Goal: Feedback & Contribution: Leave review/rating

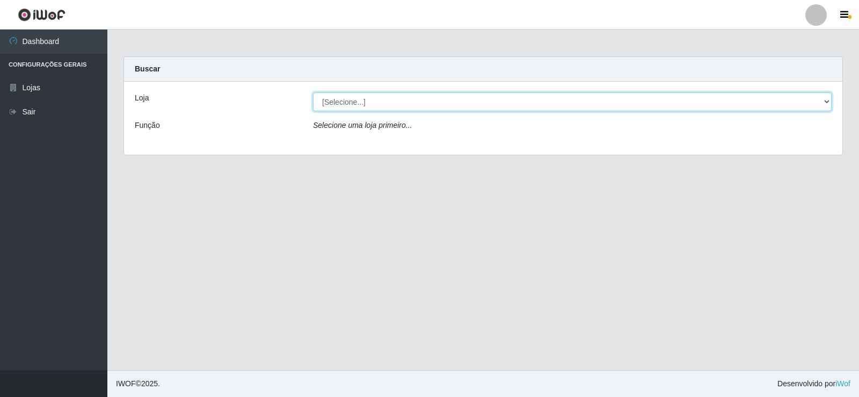
click at [816, 105] on select "[Selecione...] Supermercado Manaira" at bounding box center [572, 101] width 519 height 19
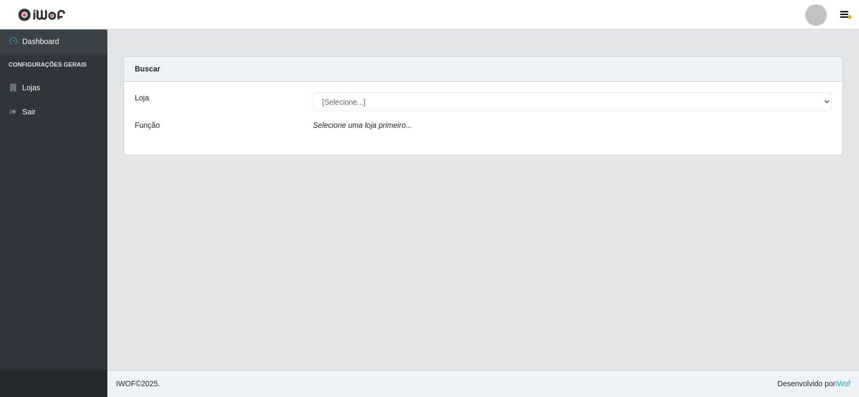
click at [741, 141] on div "Loja [Selecione...] Supermercado Manaira Função Selecione uma loja primeiro..." at bounding box center [483, 118] width 718 height 73
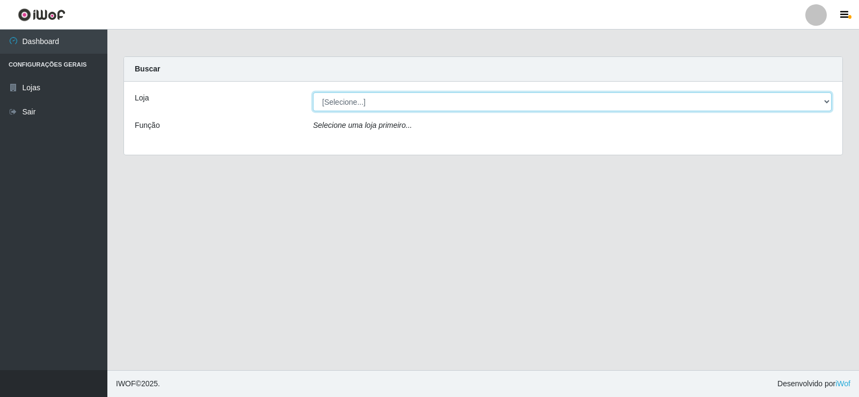
click at [817, 105] on select "[Selecione...] Supermercado Manaira" at bounding box center [572, 101] width 519 height 19
select select "443"
click at [313, 92] on select "[Selecione...] Supermercado Manaira" at bounding box center [572, 101] width 519 height 19
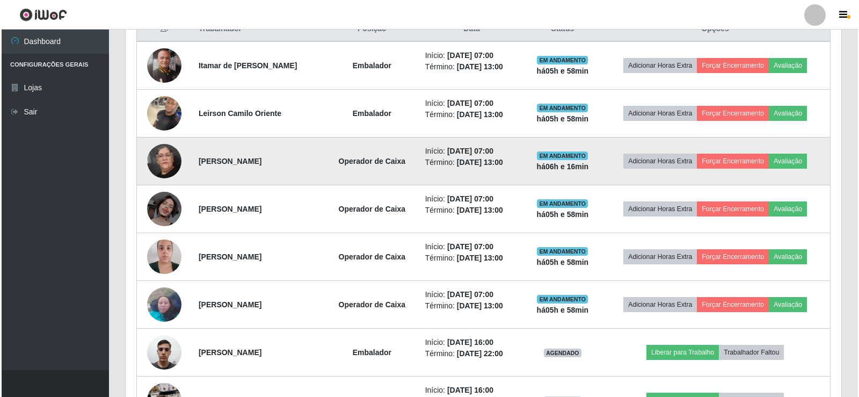
scroll to position [430, 0]
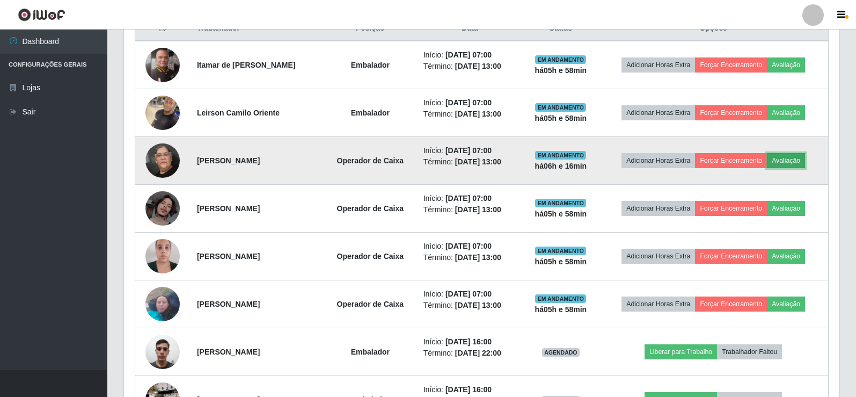
click at [805, 158] on button "Avaliação" at bounding box center [786, 160] width 38 height 15
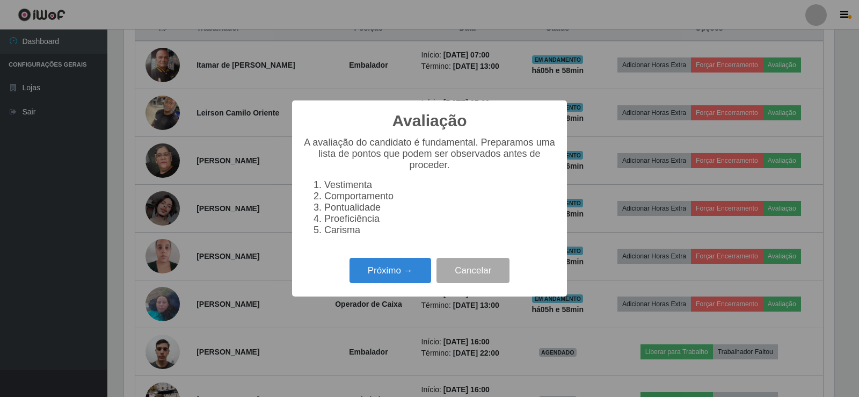
scroll to position [223, 710]
click at [373, 268] on button "Próximo →" at bounding box center [391, 270] width 82 height 25
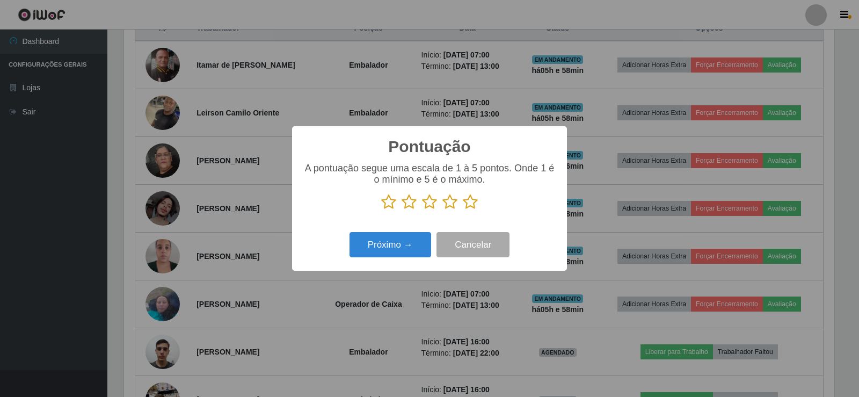
click at [467, 204] on icon at bounding box center [470, 202] width 15 height 16
click at [463, 210] on input "radio" at bounding box center [463, 210] width 0 height 0
click at [411, 246] on button "Próximo →" at bounding box center [391, 244] width 82 height 25
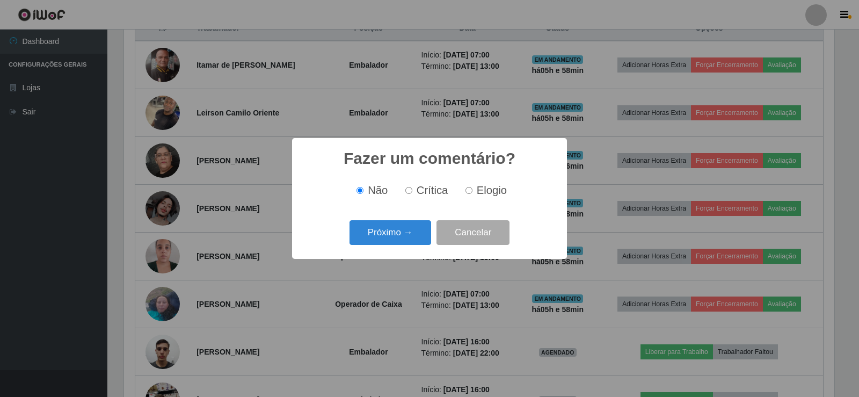
click at [472, 190] on label "Elogio" at bounding box center [484, 190] width 46 height 12
click at [472, 190] on input "Elogio" at bounding box center [469, 190] width 7 height 7
radio input "true"
click at [415, 227] on button "Próximo →" at bounding box center [391, 232] width 82 height 25
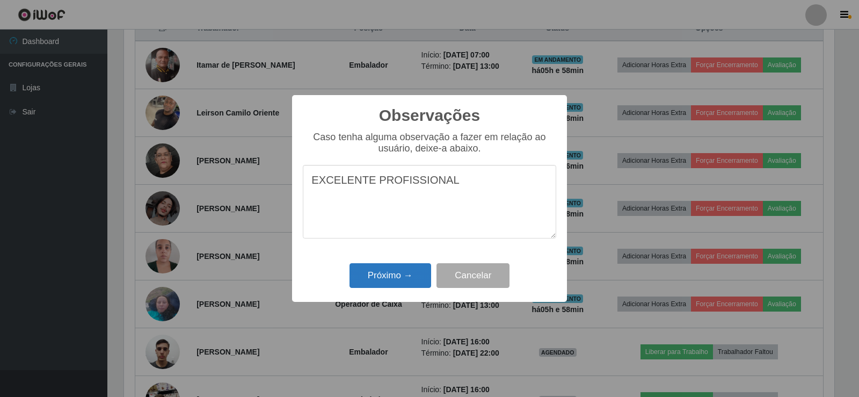
type textarea "EXCELENTE PROFISSIONAL"
click at [394, 277] on button "Próximo →" at bounding box center [391, 275] width 82 height 25
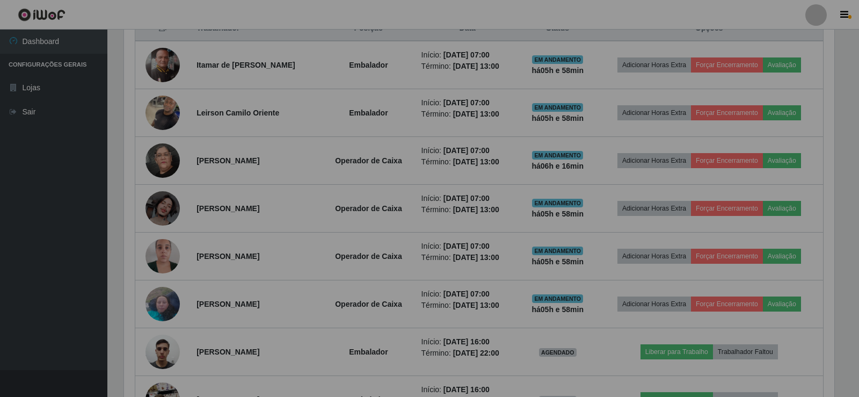
scroll to position [223, 716]
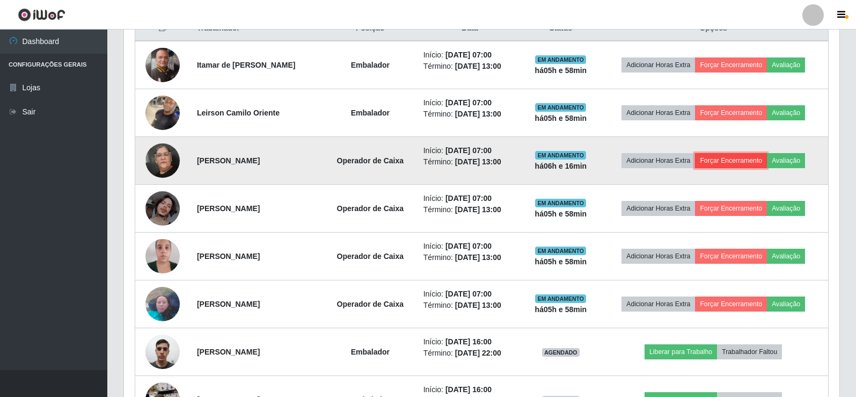
click at [754, 163] on button "Forçar Encerramento" at bounding box center [731, 160] width 72 height 15
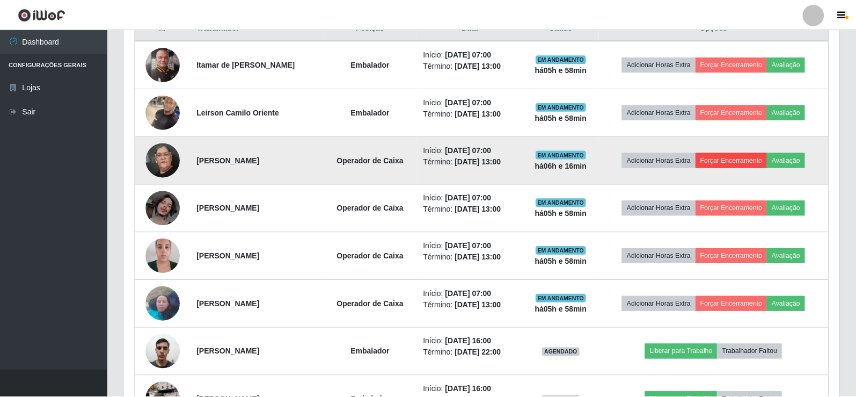
scroll to position [223, 710]
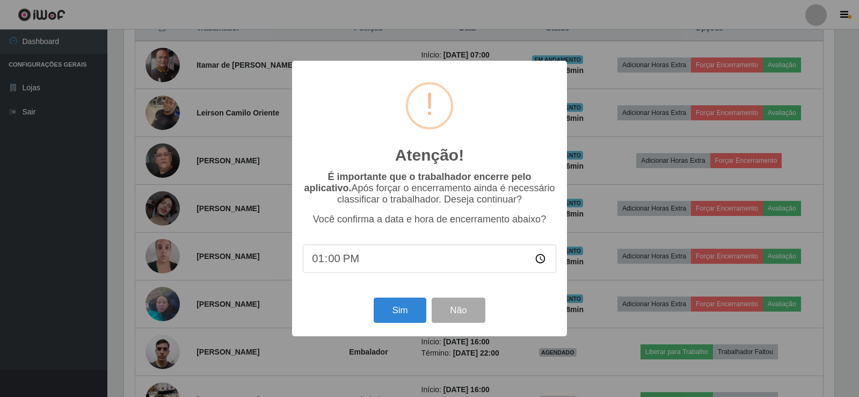
click at [333, 259] on input "13:00" at bounding box center [429, 258] width 253 height 28
click at [396, 318] on button "Sim" at bounding box center [400, 309] width 52 height 25
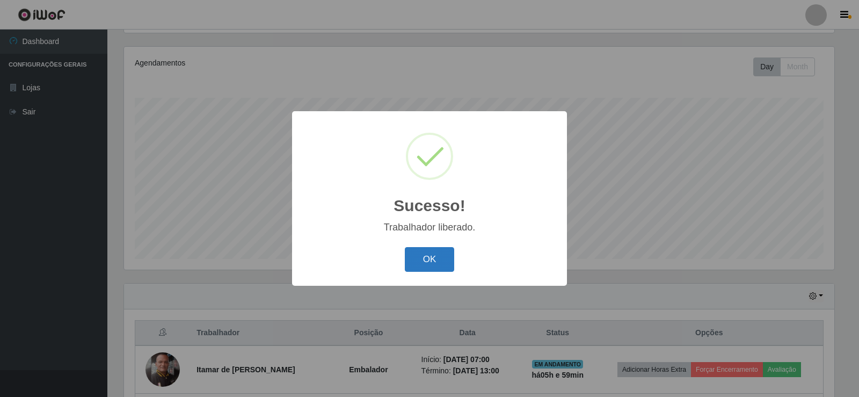
click at [414, 255] on button "OK" at bounding box center [430, 259] width 50 height 25
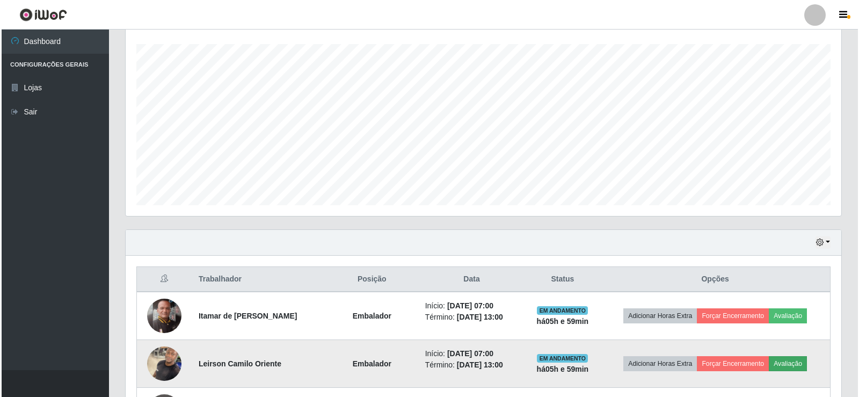
scroll to position [232, 0]
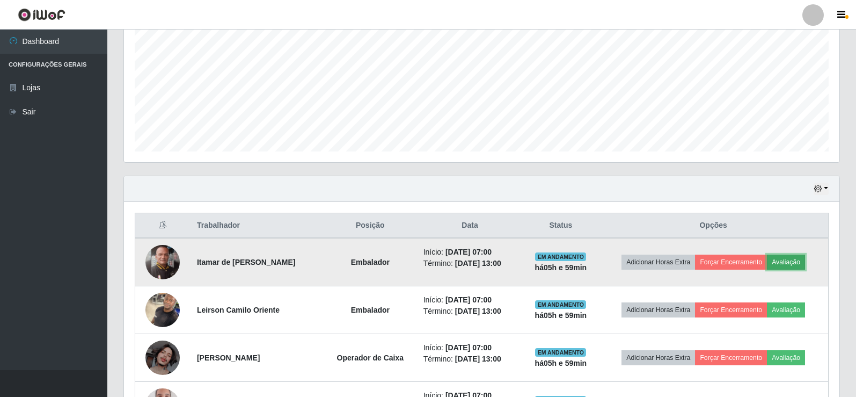
click at [799, 266] on button "Avaliação" at bounding box center [786, 262] width 38 height 15
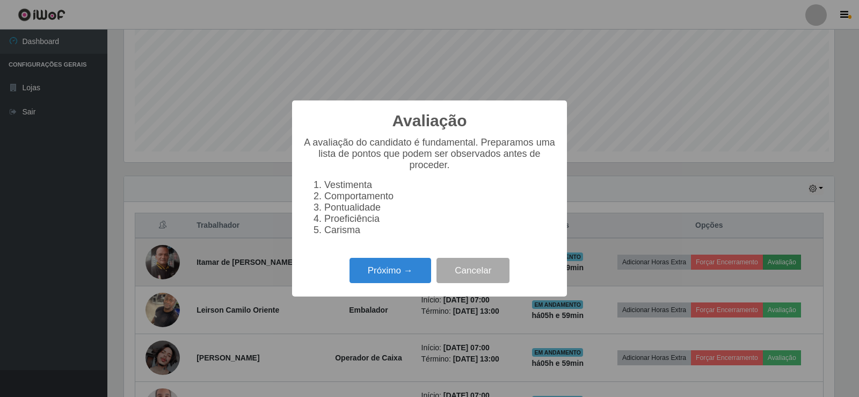
scroll to position [223, 710]
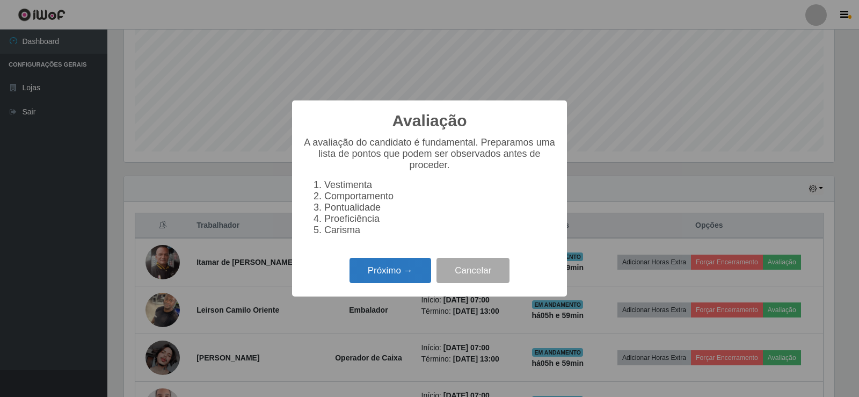
click at [409, 269] on button "Próximo →" at bounding box center [391, 270] width 82 height 25
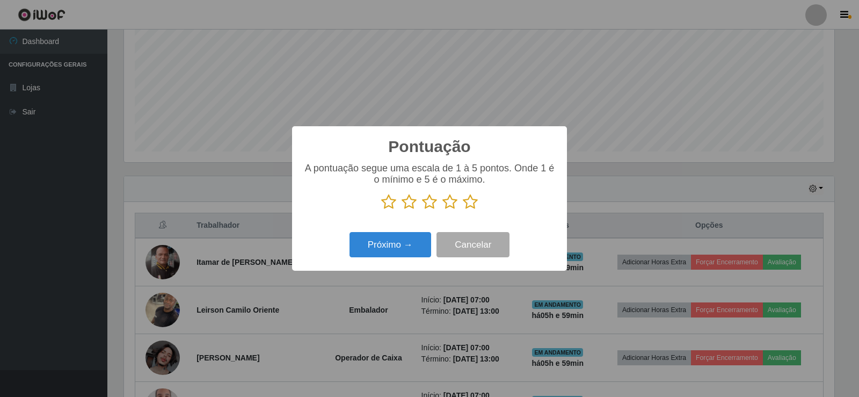
click at [475, 200] on icon at bounding box center [470, 202] width 15 height 16
click at [463, 210] on input "radio" at bounding box center [463, 210] width 0 height 0
click at [415, 247] on button "Próximo →" at bounding box center [391, 244] width 82 height 25
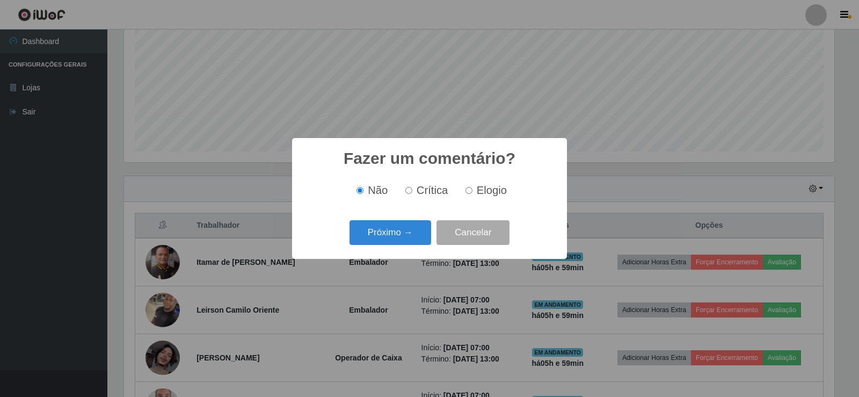
click at [468, 191] on input "Elogio" at bounding box center [469, 190] width 7 height 7
radio input "true"
click at [408, 232] on button "Próximo →" at bounding box center [391, 232] width 82 height 25
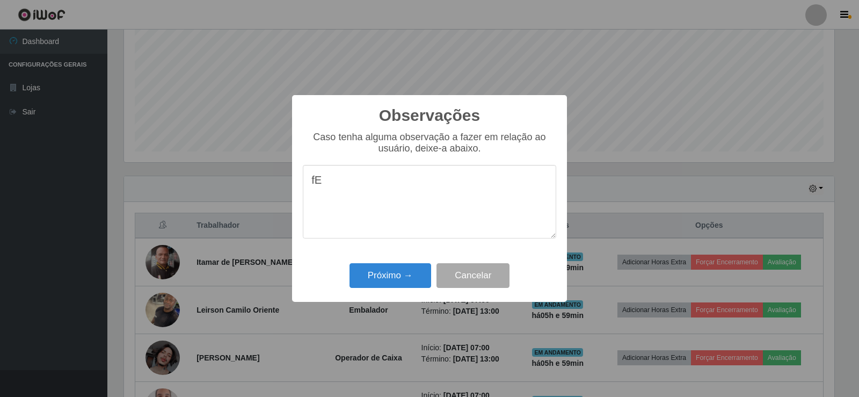
type textarea "f"
drag, startPoint x: 315, startPoint y: 187, endPoint x: 457, endPoint y: 187, distance: 141.7
click at [457, 187] on textarea "Fez um excelente trabalho!" at bounding box center [429, 202] width 253 height 74
type textarea "Fez um excelente trabalho!"
click at [417, 273] on button "Próximo →" at bounding box center [391, 275] width 82 height 25
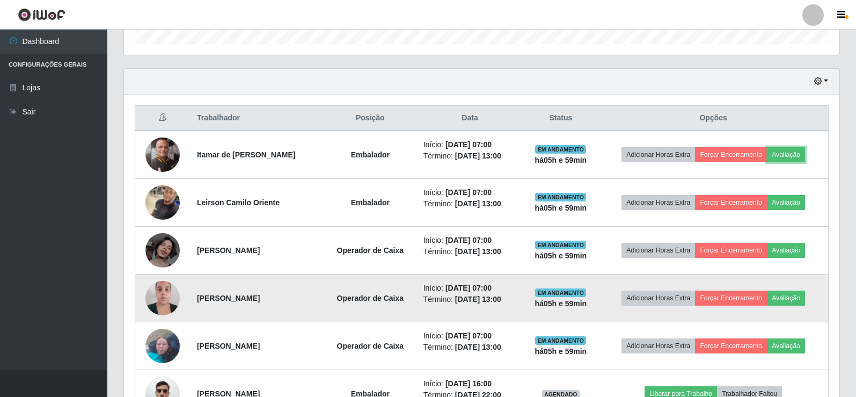
scroll to position [394, 0]
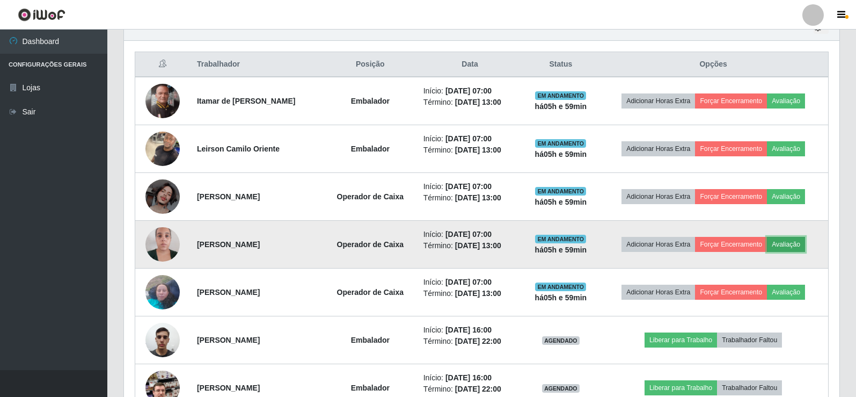
click at [802, 247] on button "Avaliação" at bounding box center [786, 244] width 38 height 15
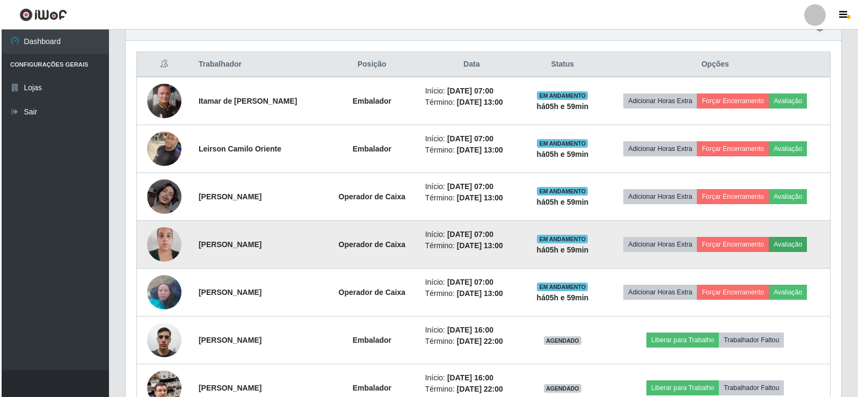
scroll to position [223, 710]
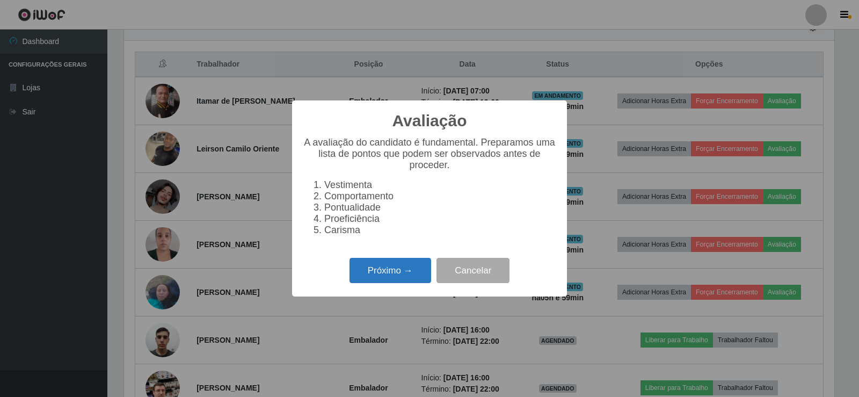
click at [411, 283] on button "Próximo →" at bounding box center [391, 270] width 82 height 25
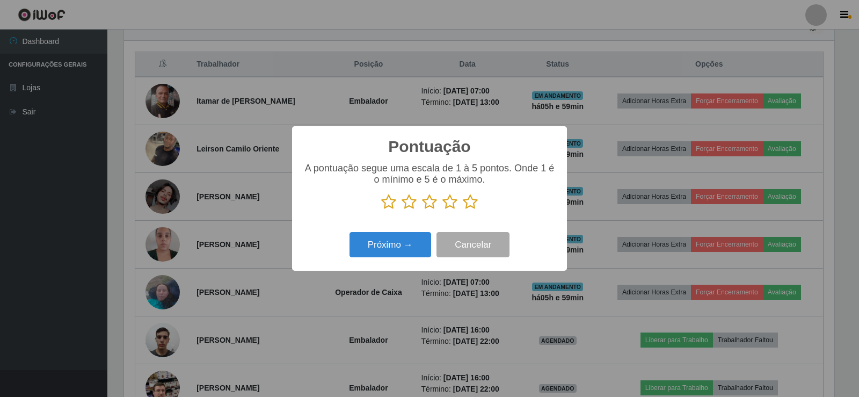
click at [470, 202] on icon at bounding box center [470, 202] width 15 height 16
click at [463, 210] on input "radio" at bounding box center [463, 210] width 0 height 0
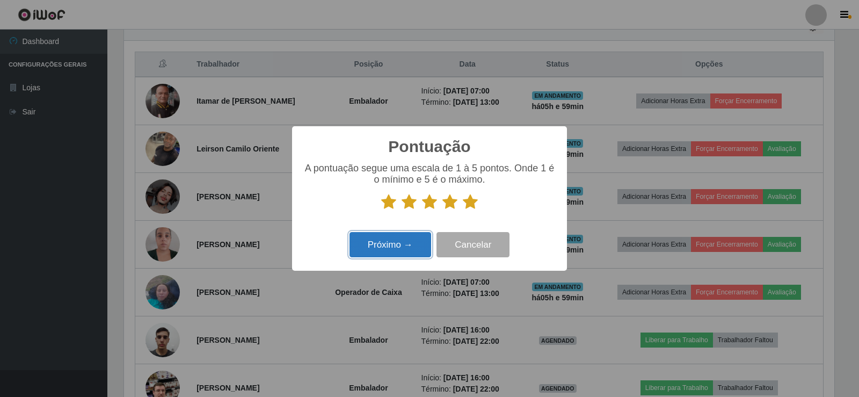
click at [417, 245] on button "Próximo →" at bounding box center [391, 244] width 82 height 25
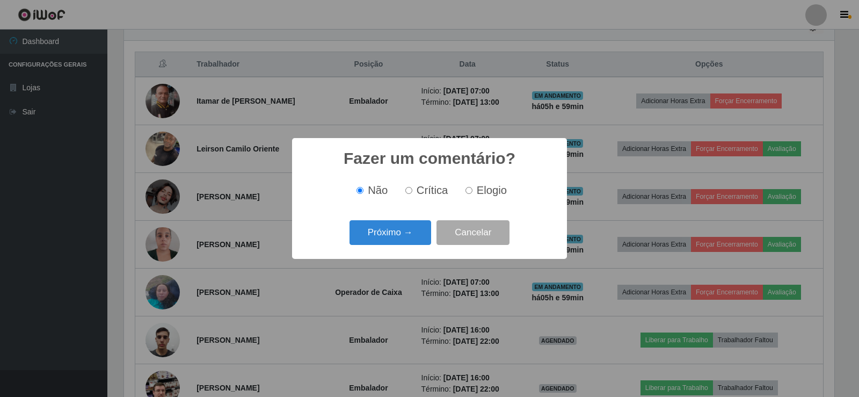
click at [469, 191] on input "Elogio" at bounding box center [469, 190] width 7 height 7
radio input "true"
click at [394, 236] on button "Próximo →" at bounding box center [391, 232] width 82 height 25
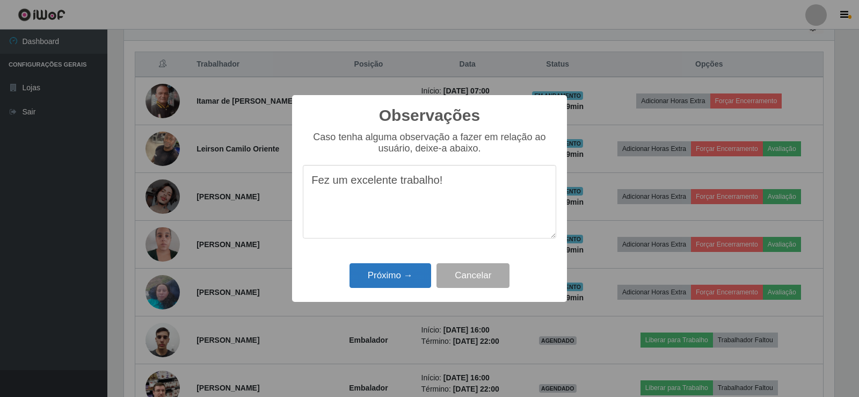
type textarea "Fez um excelente trabalho!"
click at [399, 275] on button "Próximo →" at bounding box center [391, 275] width 82 height 25
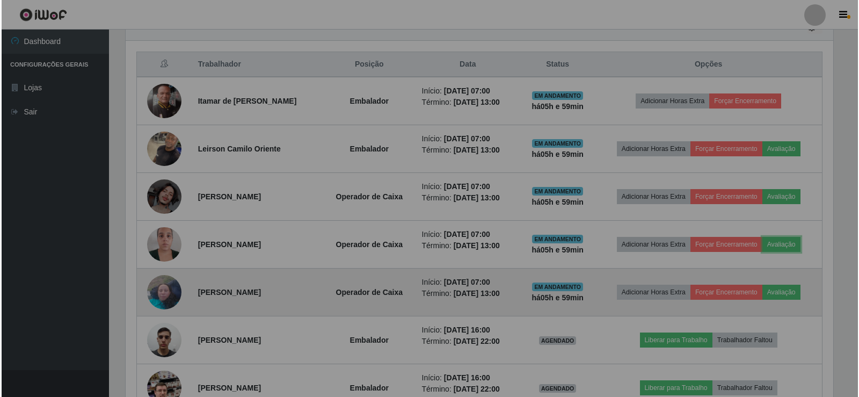
scroll to position [223, 716]
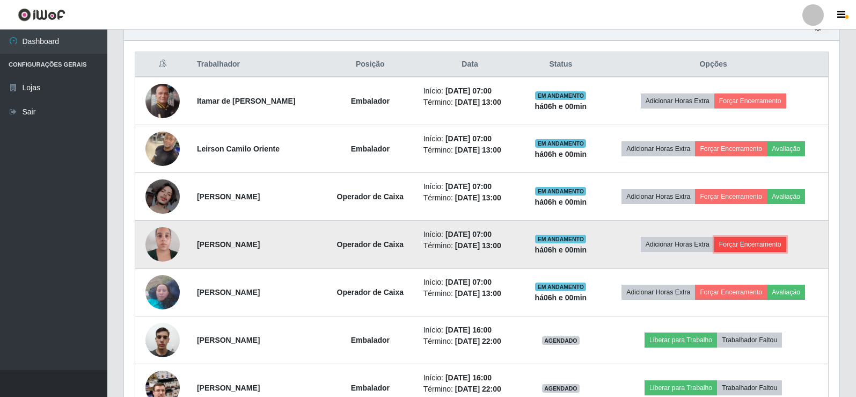
click at [761, 241] on button "Forçar Encerramento" at bounding box center [751, 244] width 72 height 15
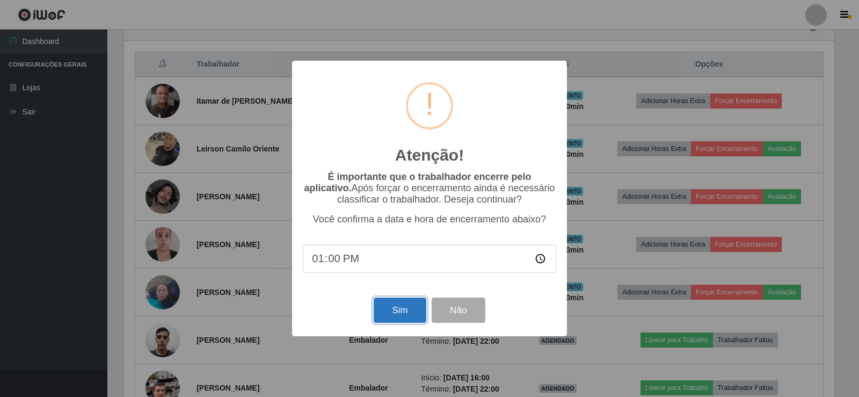
click at [418, 315] on button "Sim" at bounding box center [400, 309] width 52 height 25
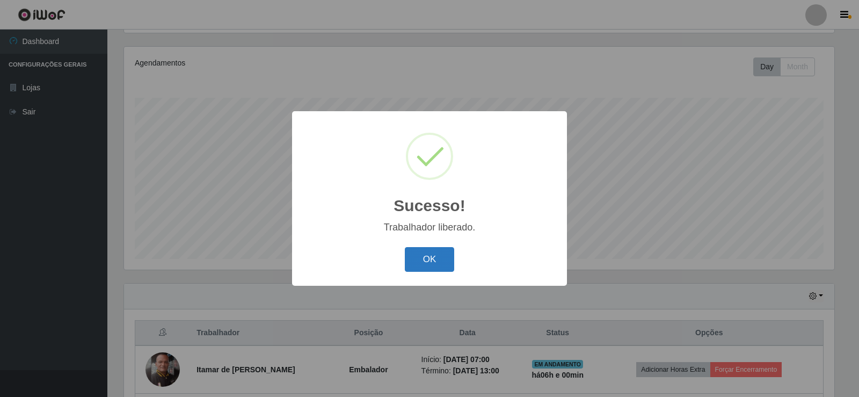
drag, startPoint x: 422, startPoint y: 260, endPoint x: 431, endPoint y: 262, distance: 9.4
click at [424, 261] on button "OK" at bounding box center [430, 259] width 50 height 25
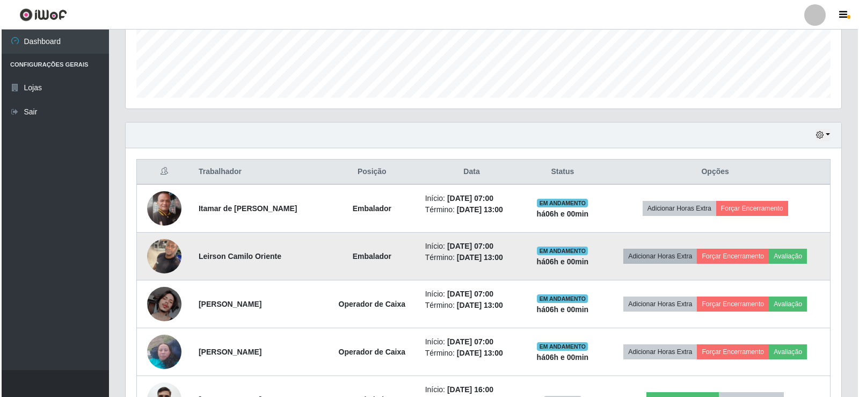
scroll to position [340, 0]
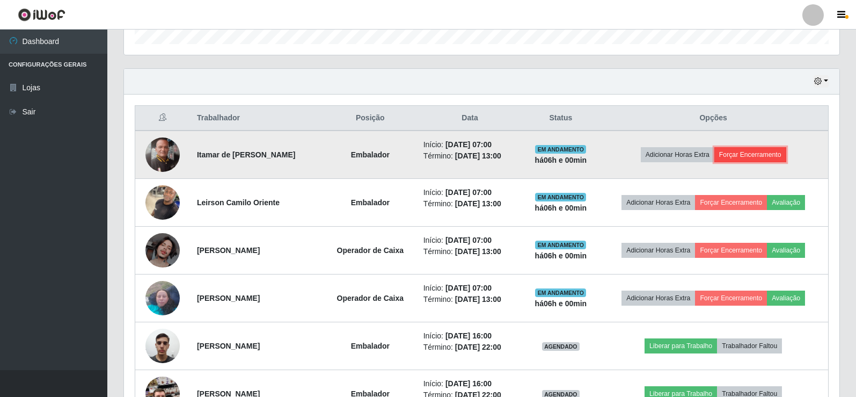
click at [763, 156] on button "Forçar Encerramento" at bounding box center [751, 154] width 72 height 15
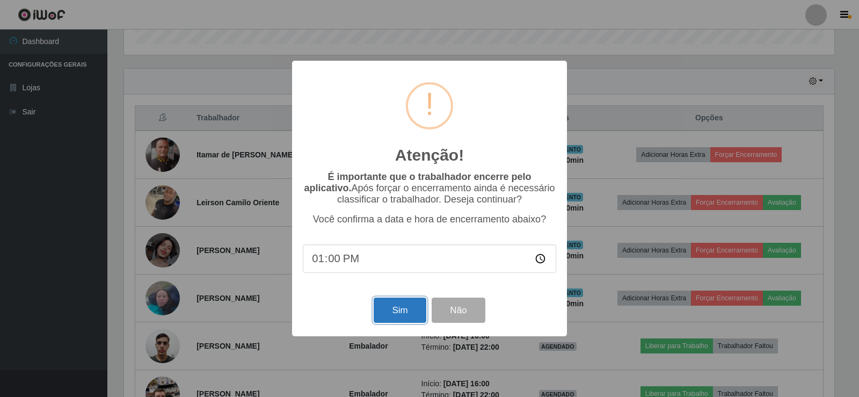
click at [413, 308] on button "Sim" at bounding box center [400, 309] width 52 height 25
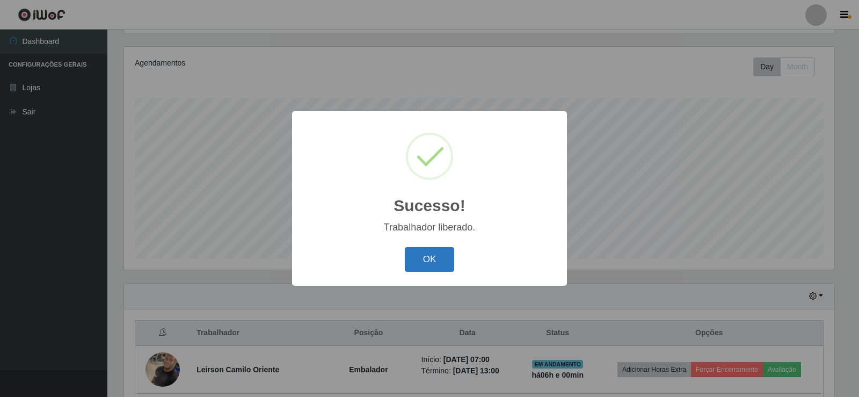
click at [440, 266] on button "OK" at bounding box center [430, 259] width 50 height 25
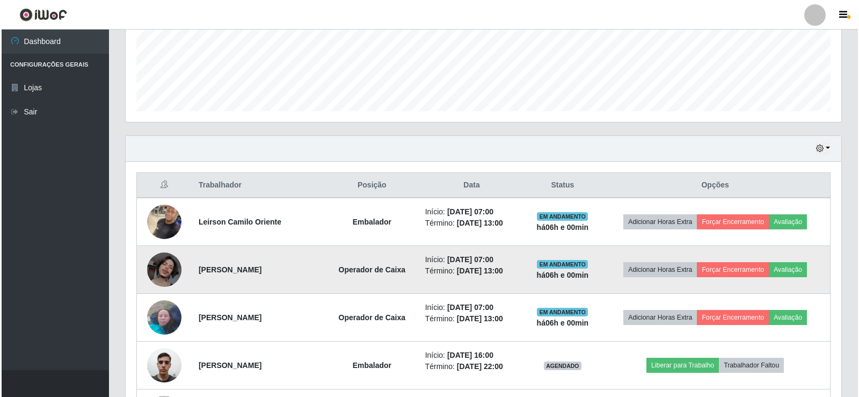
scroll to position [286, 0]
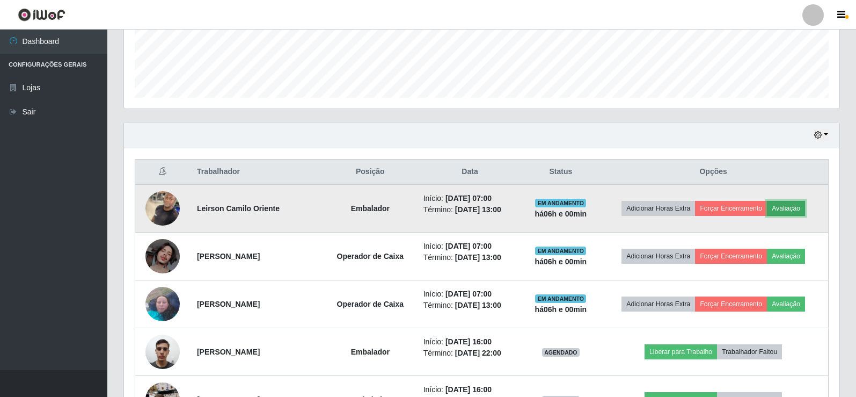
click at [802, 213] on button "Avaliação" at bounding box center [786, 208] width 38 height 15
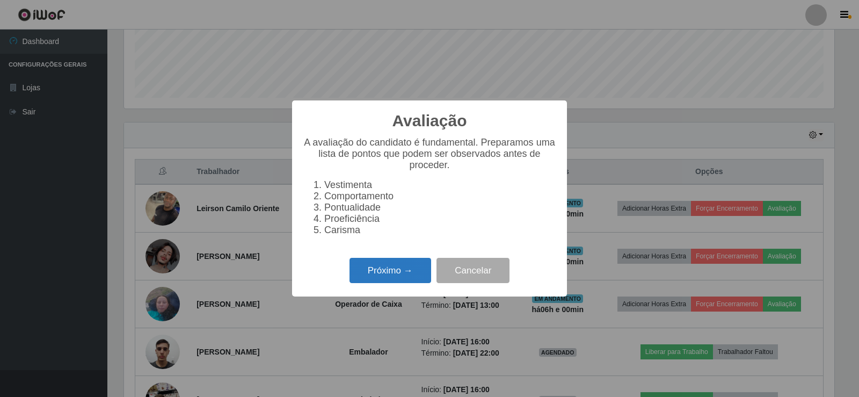
click at [409, 278] on button "Próximo →" at bounding box center [391, 270] width 82 height 25
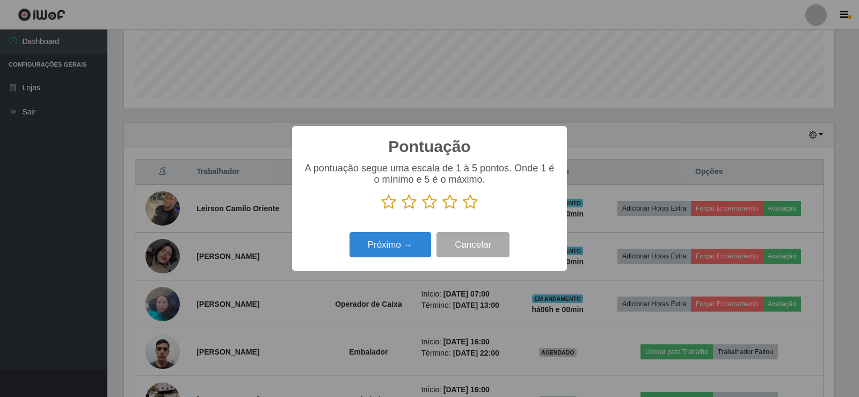
drag, startPoint x: 471, startPoint y: 206, endPoint x: 421, endPoint y: 239, distance: 59.9
click at [469, 206] on icon at bounding box center [470, 202] width 15 height 16
click at [463, 210] on input "radio" at bounding box center [463, 210] width 0 height 0
click at [409, 245] on button "Próximo →" at bounding box center [391, 244] width 82 height 25
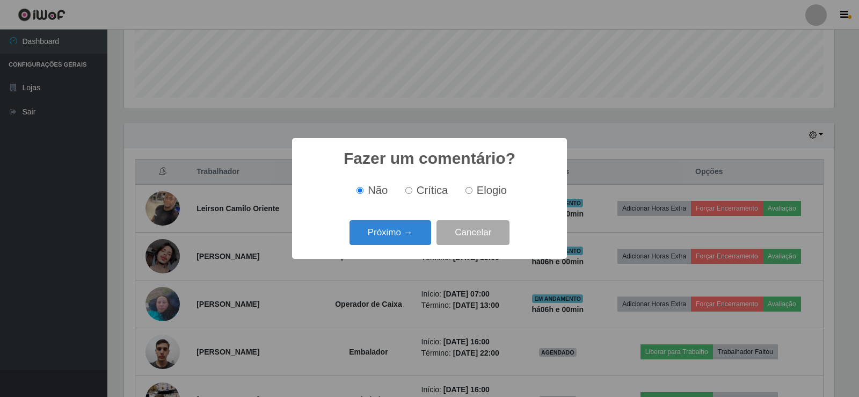
click at [470, 190] on input "Elogio" at bounding box center [469, 190] width 7 height 7
radio input "true"
click at [414, 231] on button "Próximo →" at bounding box center [391, 232] width 82 height 25
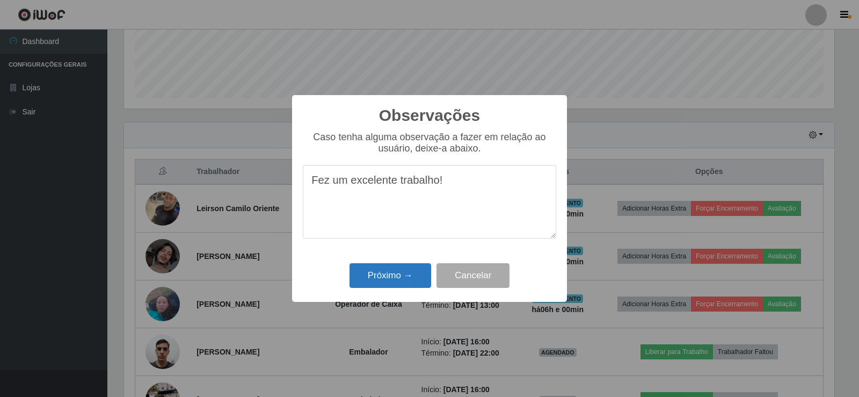
type textarea "Fez um excelente trabalho!"
click at [410, 277] on button "Próximo →" at bounding box center [391, 275] width 82 height 25
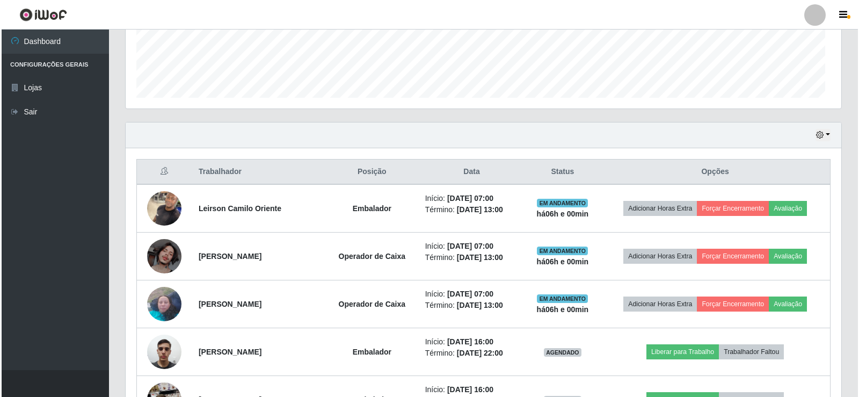
scroll to position [223, 716]
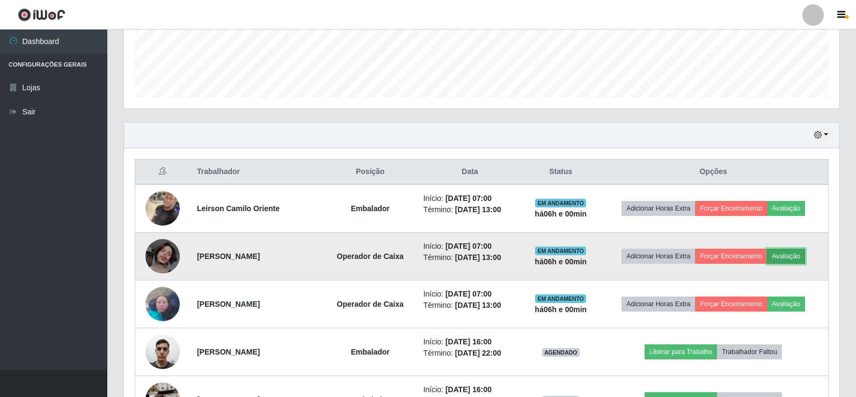
click at [798, 255] on button "Avaliação" at bounding box center [786, 256] width 38 height 15
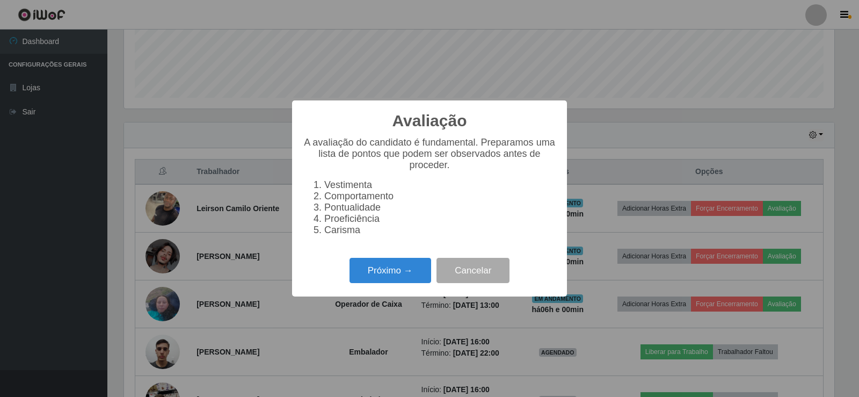
scroll to position [223, 710]
click at [409, 267] on button "Próximo →" at bounding box center [391, 270] width 82 height 25
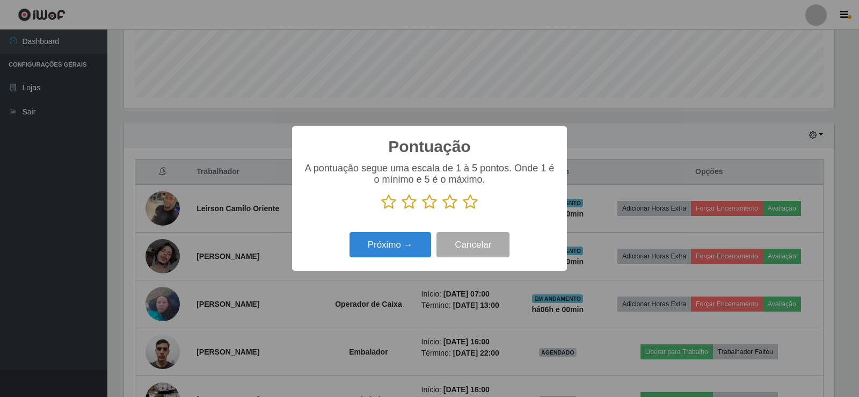
click at [470, 202] on icon at bounding box center [470, 202] width 15 height 16
click at [463, 210] on input "radio" at bounding box center [463, 210] width 0 height 0
click at [402, 239] on button "Próximo →" at bounding box center [391, 244] width 82 height 25
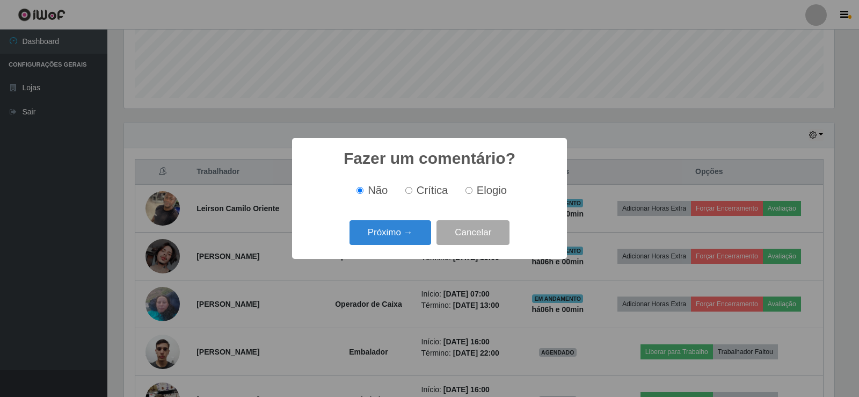
click at [471, 193] on input "Elogio" at bounding box center [469, 190] width 7 height 7
radio input "true"
click at [413, 229] on button "Próximo →" at bounding box center [391, 232] width 82 height 25
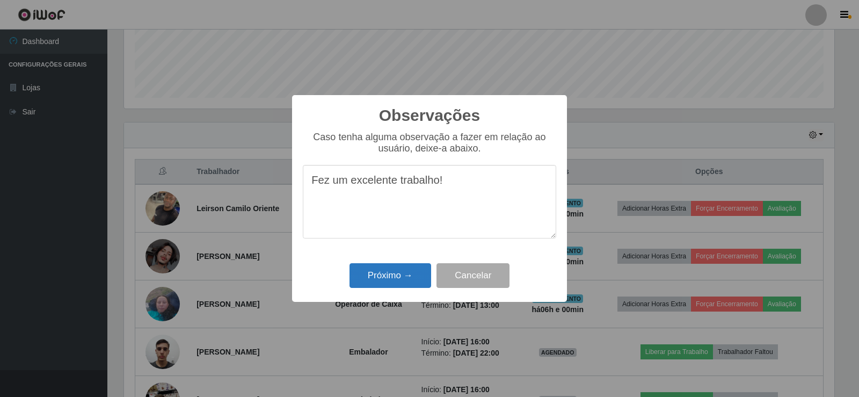
type textarea "Fez um excelente trabalho!"
click at [396, 277] on button "Próximo →" at bounding box center [391, 275] width 82 height 25
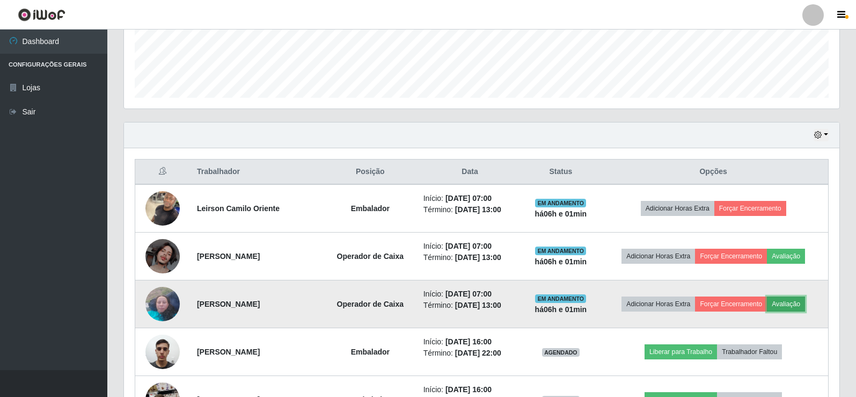
click at [792, 300] on button "Avaliação" at bounding box center [786, 303] width 38 height 15
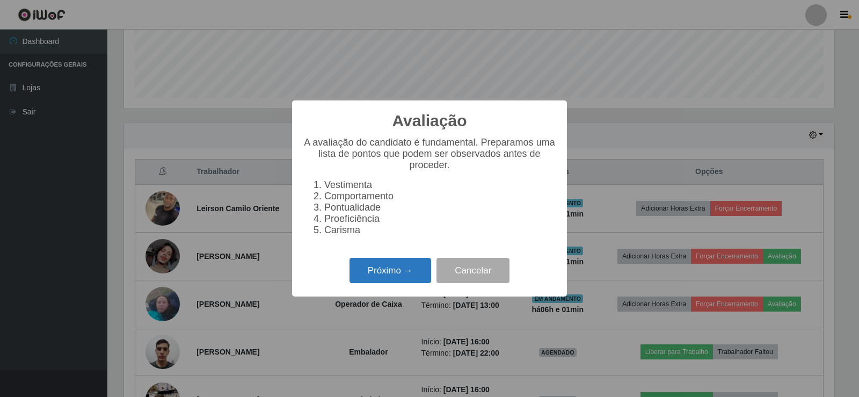
click at [367, 275] on button "Próximo →" at bounding box center [391, 270] width 82 height 25
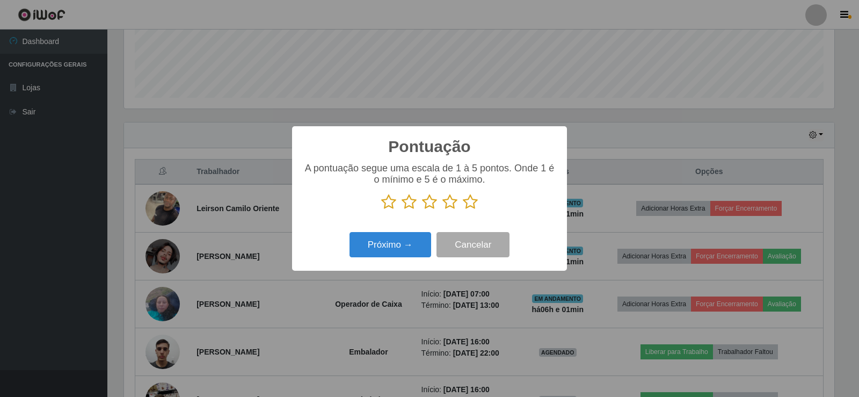
click at [470, 203] on icon at bounding box center [470, 202] width 15 height 16
click at [463, 210] on input "radio" at bounding box center [463, 210] width 0 height 0
click at [417, 244] on button "Próximo →" at bounding box center [391, 244] width 82 height 25
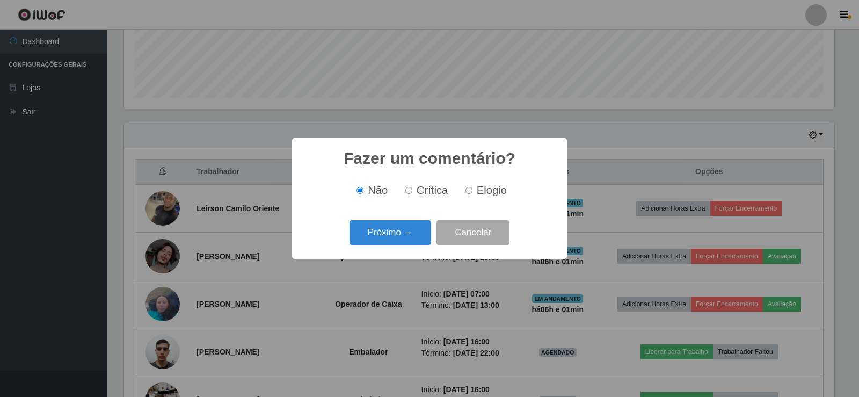
click at [470, 189] on input "Elogio" at bounding box center [469, 190] width 7 height 7
radio input "true"
click at [409, 236] on button "Próximo →" at bounding box center [391, 232] width 82 height 25
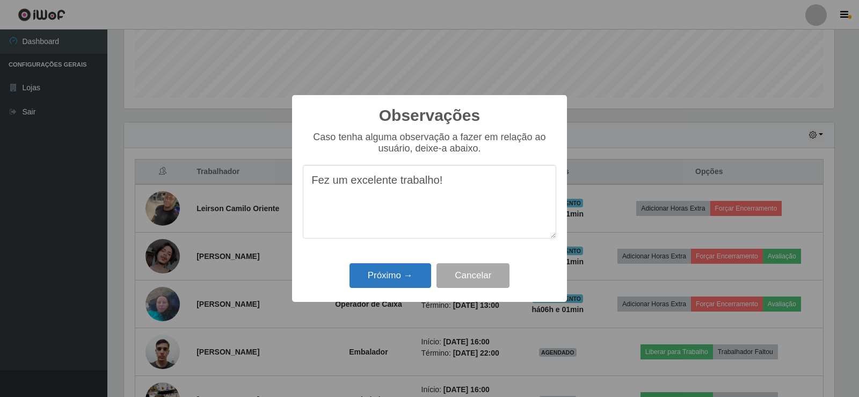
type textarea "Fez um excelente trabalho!"
click at [406, 280] on button "Próximo →" at bounding box center [391, 275] width 82 height 25
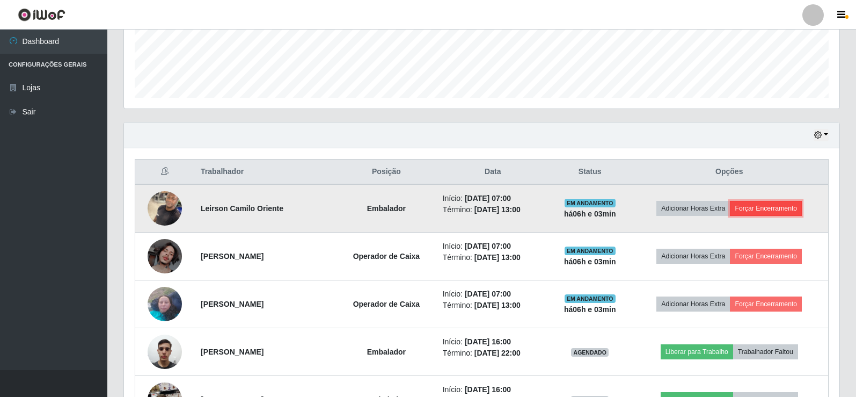
click at [764, 208] on button "Forçar Encerramento" at bounding box center [766, 208] width 72 height 15
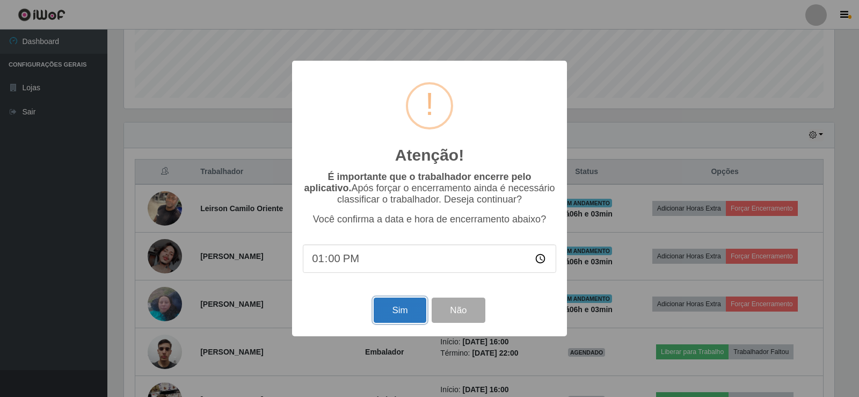
click at [397, 314] on button "Sim" at bounding box center [400, 309] width 52 height 25
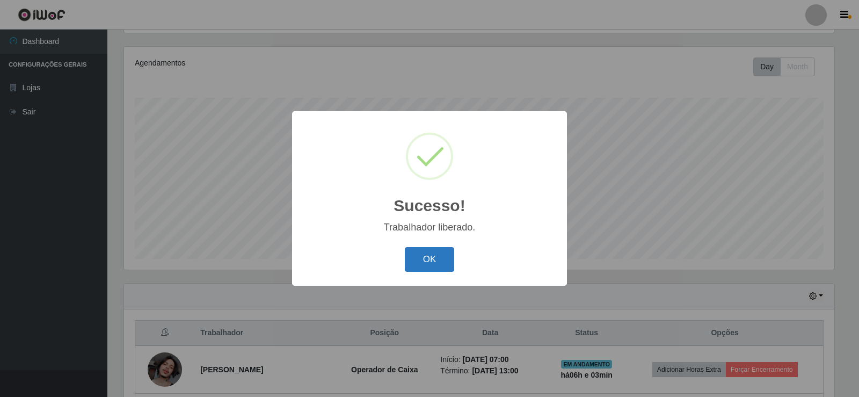
click at [429, 264] on button "OK" at bounding box center [430, 259] width 50 height 25
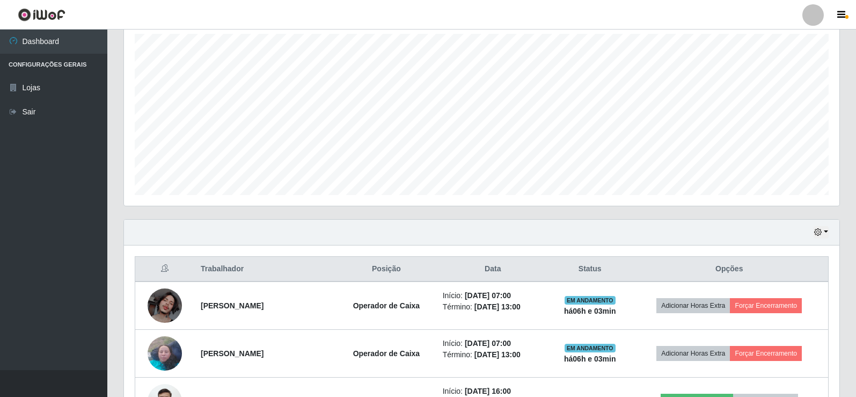
scroll to position [232, 0]
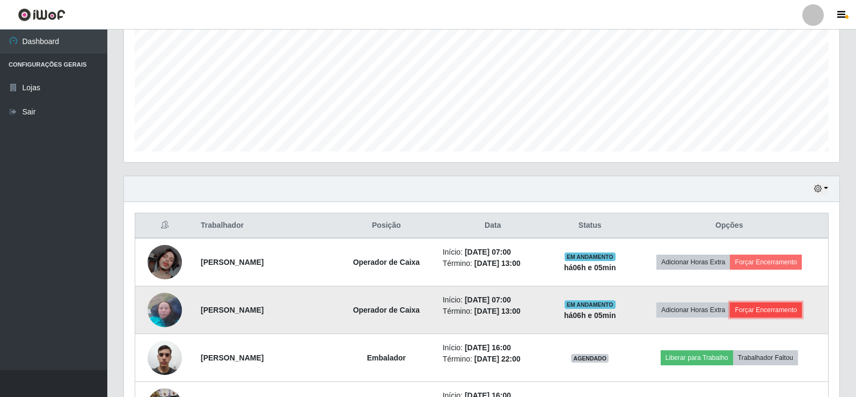
click at [770, 307] on button "Forçar Encerramento" at bounding box center [766, 309] width 72 height 15
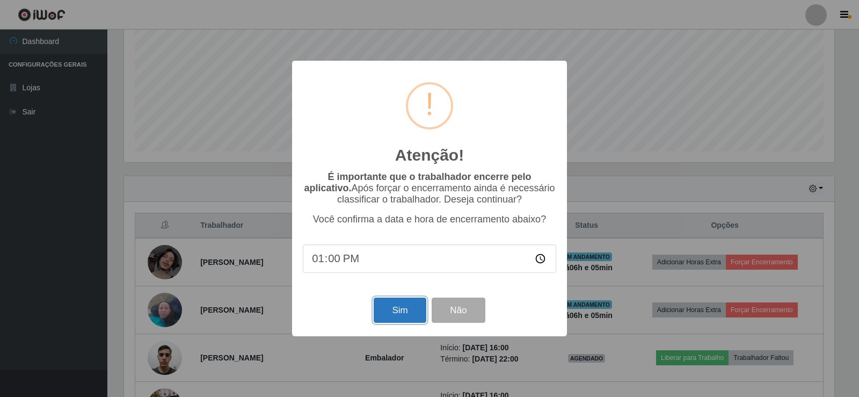
click at [402, 313] on button "Sim" at bounding box center [400, 309] width 52 height 25
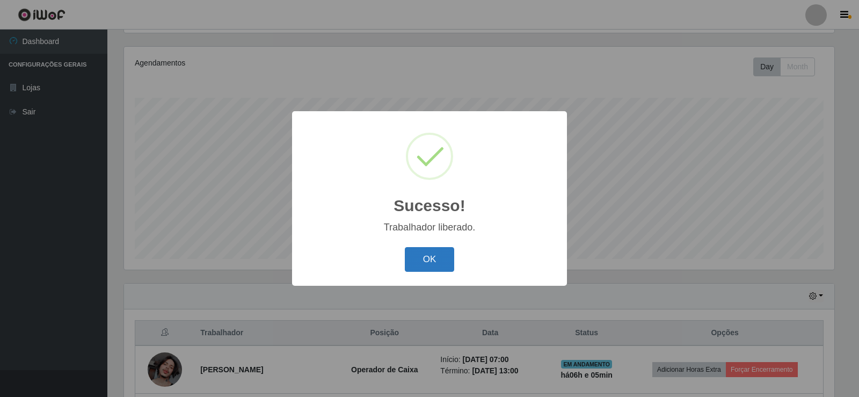
click at [427, 267] on button "OK" at bounding box center [430, 259] width 50 height 25
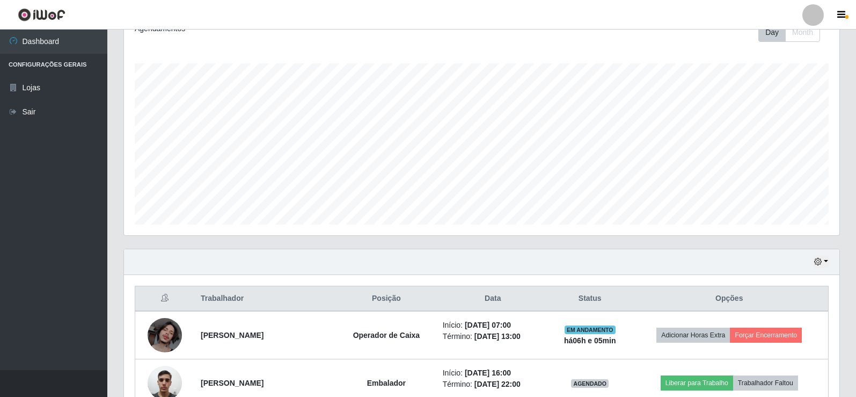
scroll to position [179, 0]
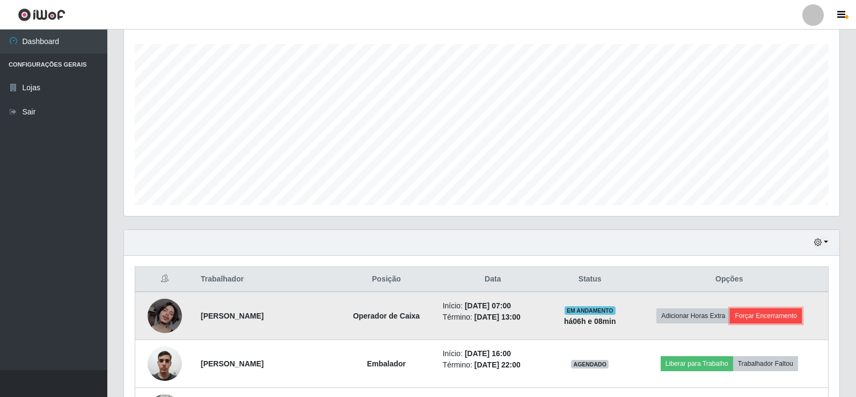
click at [776, 314] on button "Forçar Encerramento" at bounding box center [766, 315] width 72 height 15
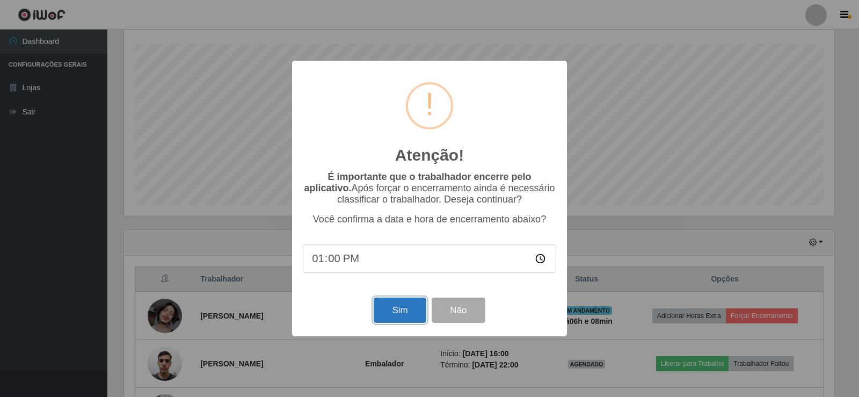
click at [402, 316] on button "Sim" at bounding box center [400, 309] width 52 height 25
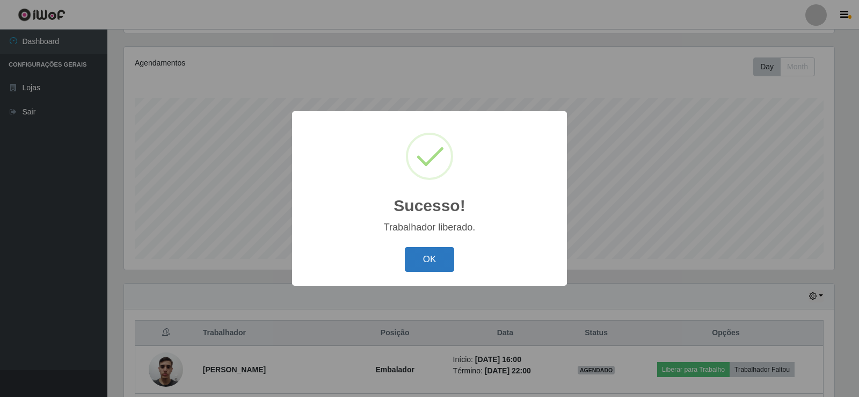
click at [448, 265] on button "OK" at bounding box center [430, 259] width 50 height 25
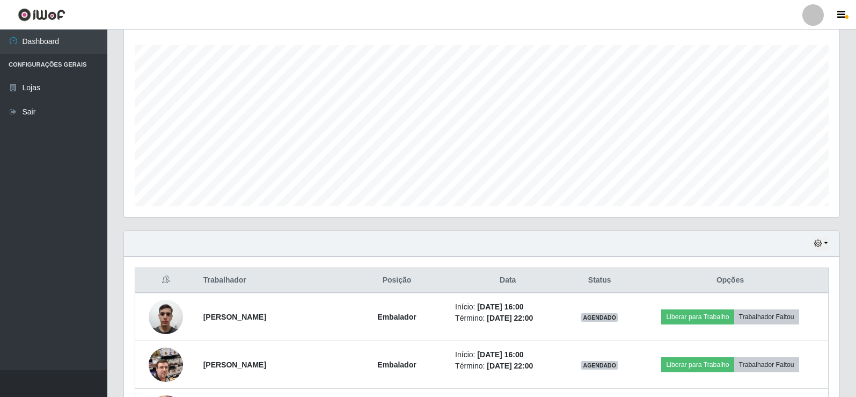
scroll to position [0, 0]
